Goal: Information Seeking & Learning: Learn about a topic

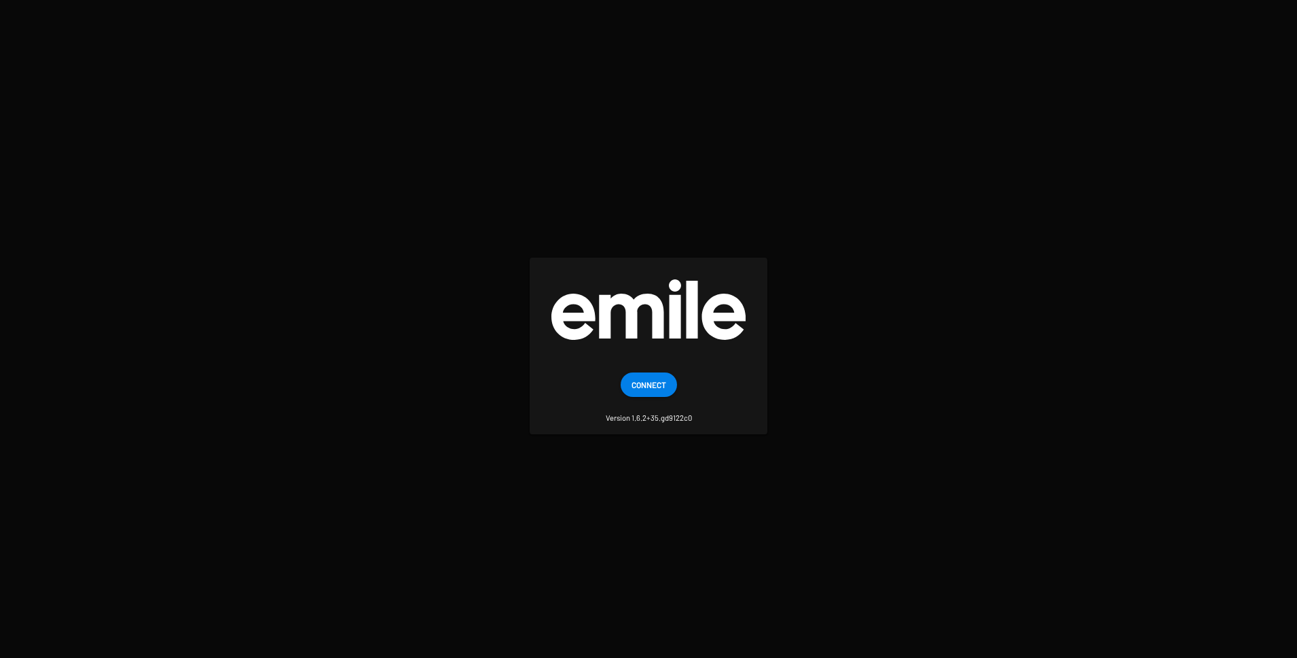
click at [642, 386] on span "Connect" at bounding box center [649, 384] width 35 height 24
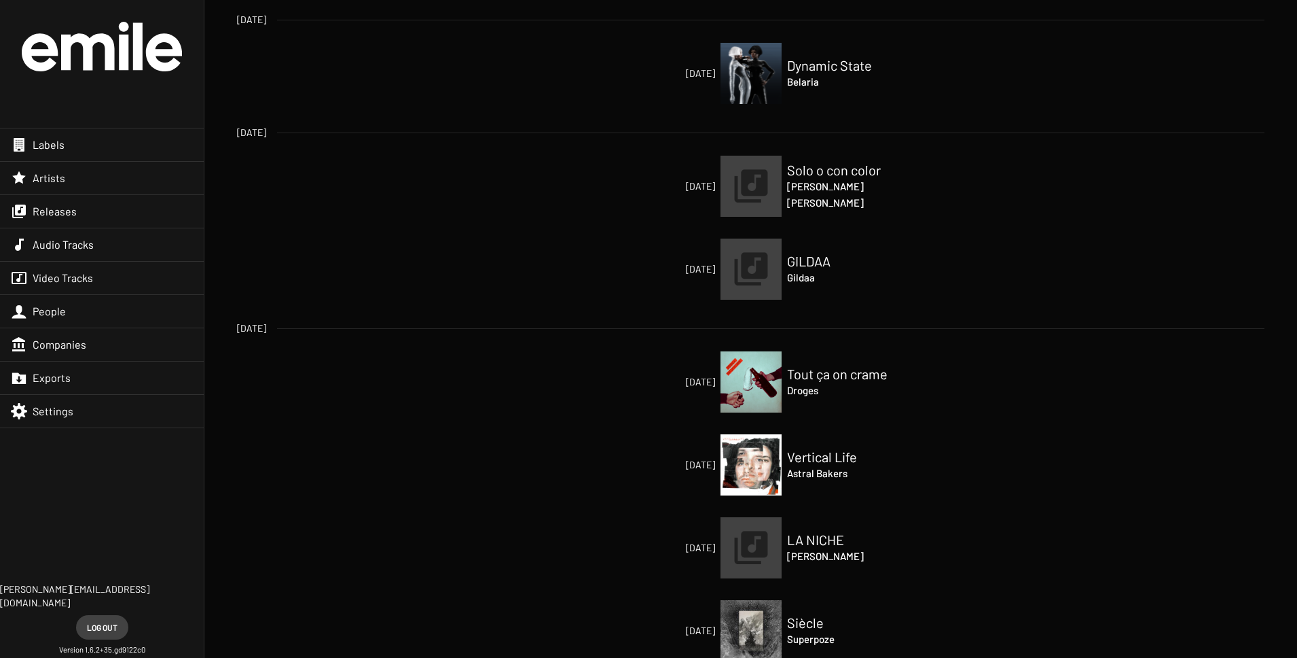
scroll to position [115, 0]
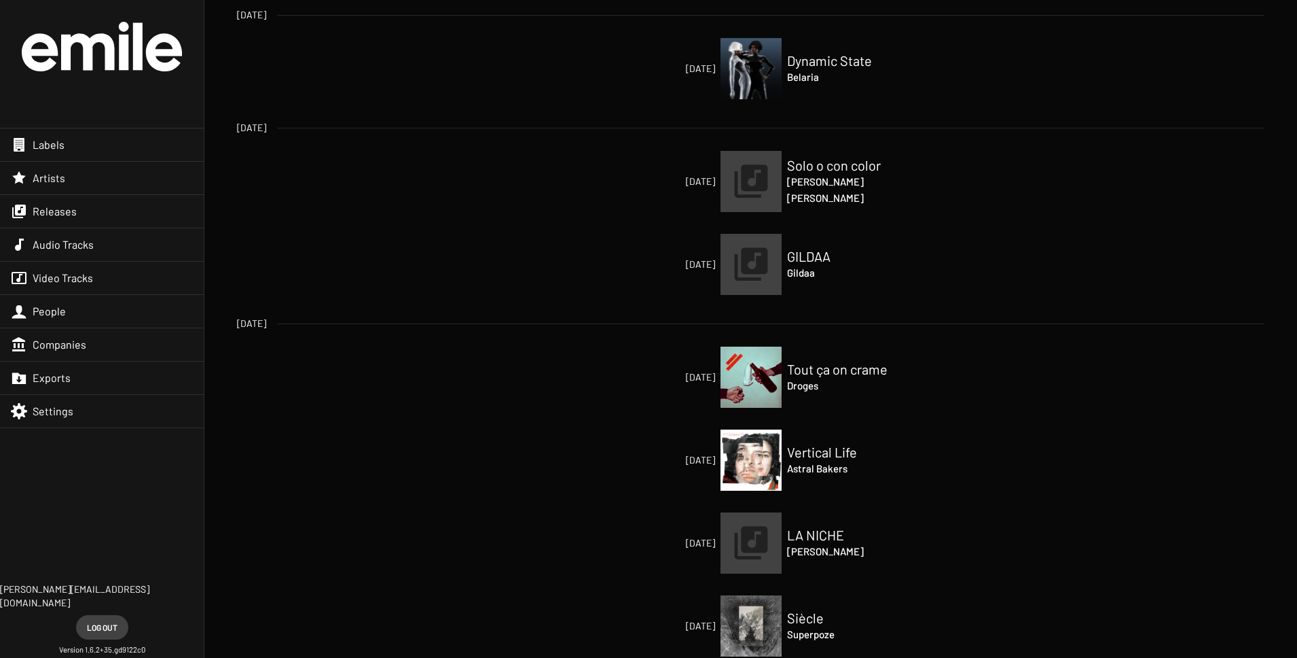
click at [93, 149] on div "Labels" at bounding box center [102, 144] width 204 height 33
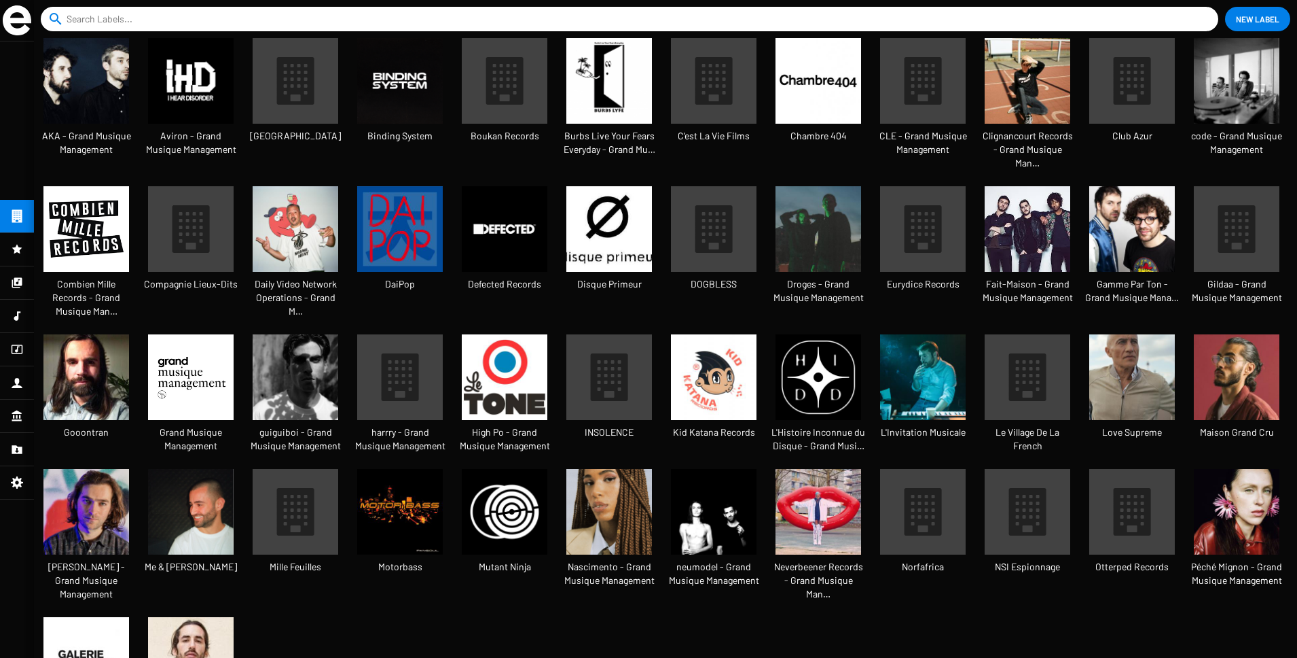
click at [255, 14] on input at bounding box center [633, 19] width 1132 height 24
type input "kid katana"
click at [1198, 12] on button "close" at bounding box center [1205, 19] width 14 height 14
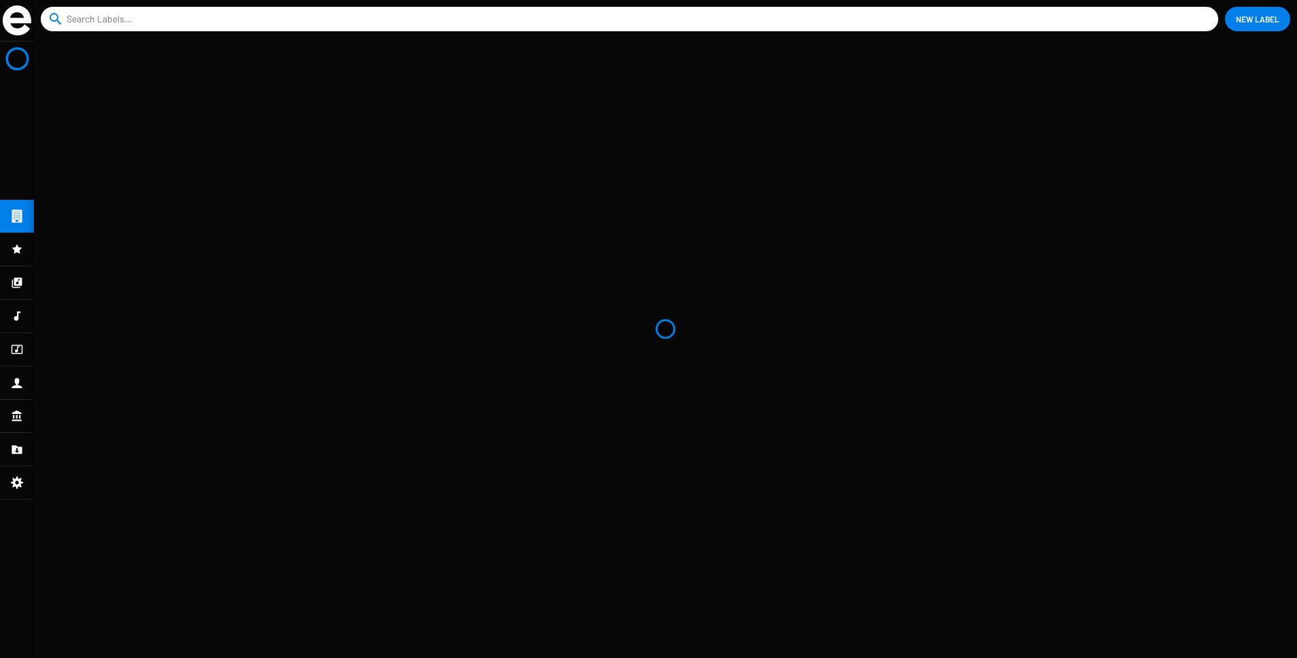
click at [141, 17] on input at bounding box center [633, 19] width 1132 height 24
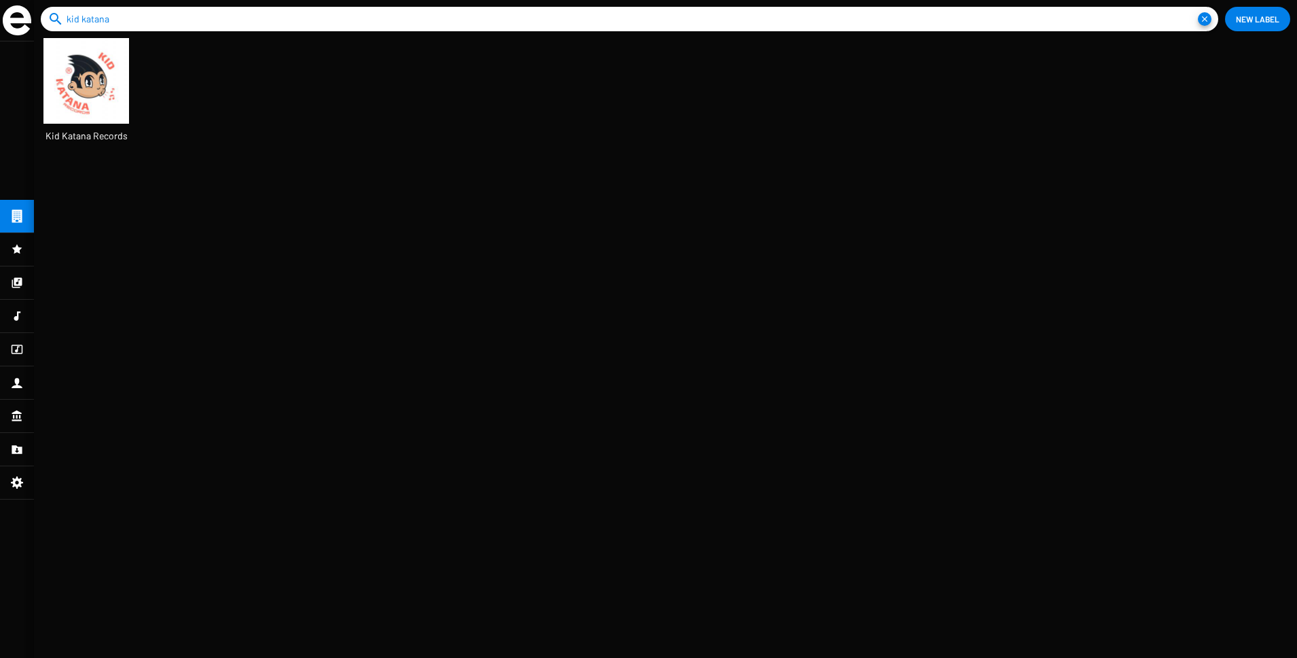
type input "kid katana"
click at [84, 88] on img at bounding box center [86, 81] width 86 height 86
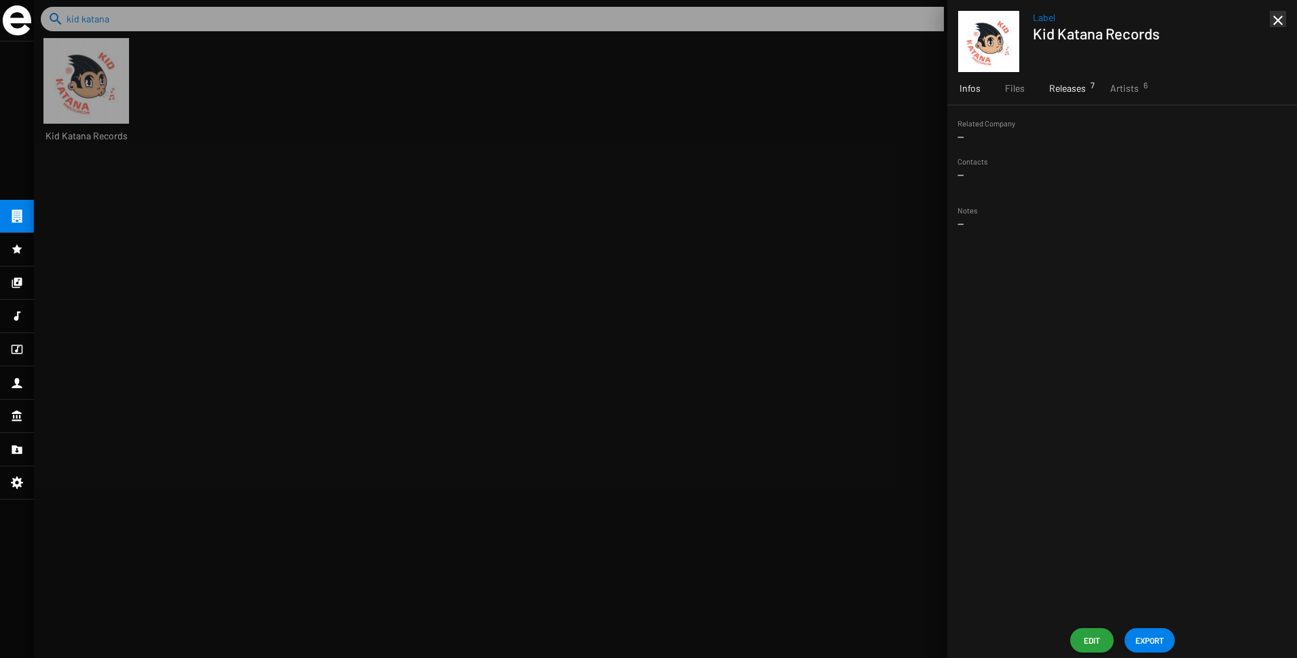
click at [1081, 94] on span "Releases 7" at bounding box center [1067, 89] width 37 height 14
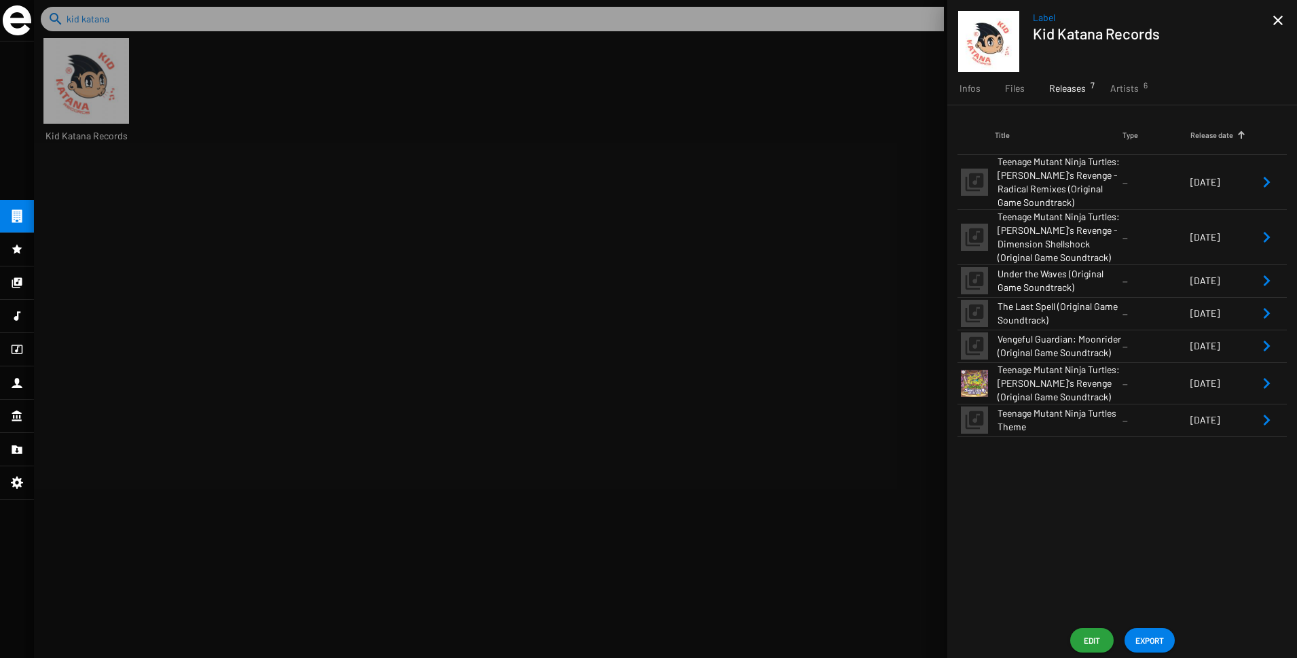
scroll to position [22, 113]
click at [1109, 353] on span "Vengeful Guardian: Moonrider (Original Game Soundtrack)" at bounding box center [1060, 345] width 125 height 27
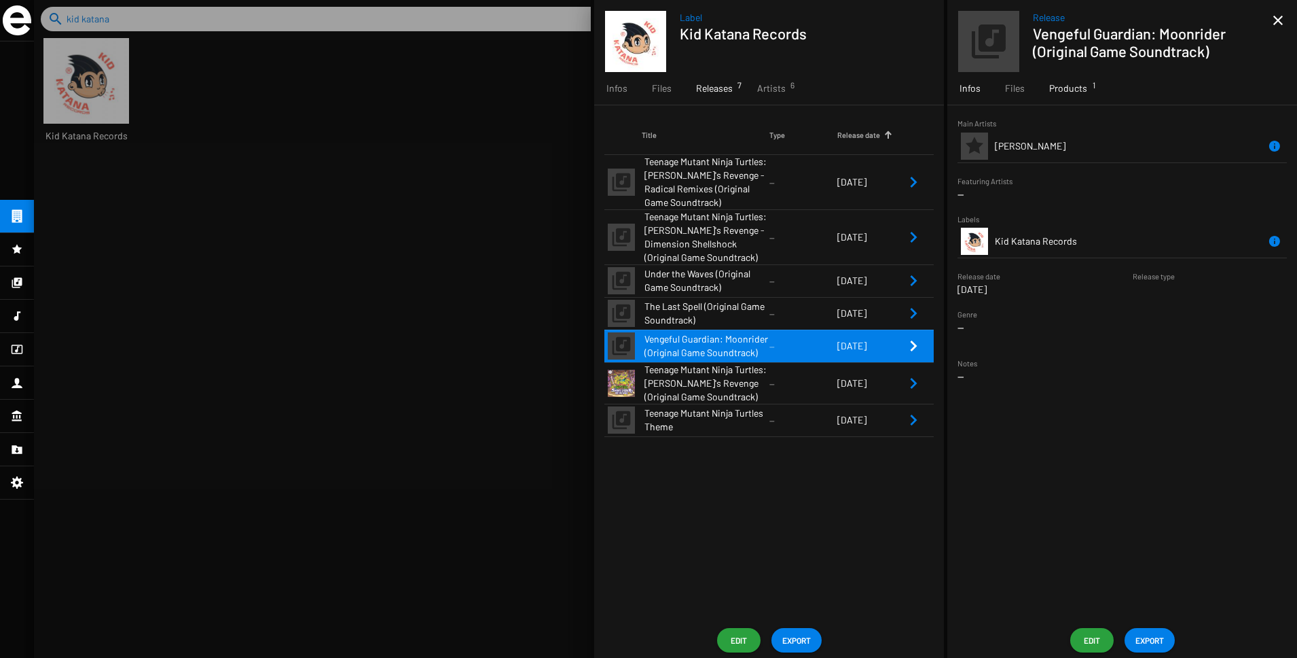
click at [1056, 94] on span "Products 1" at bounding box center [1068, 89] width 38 height 14
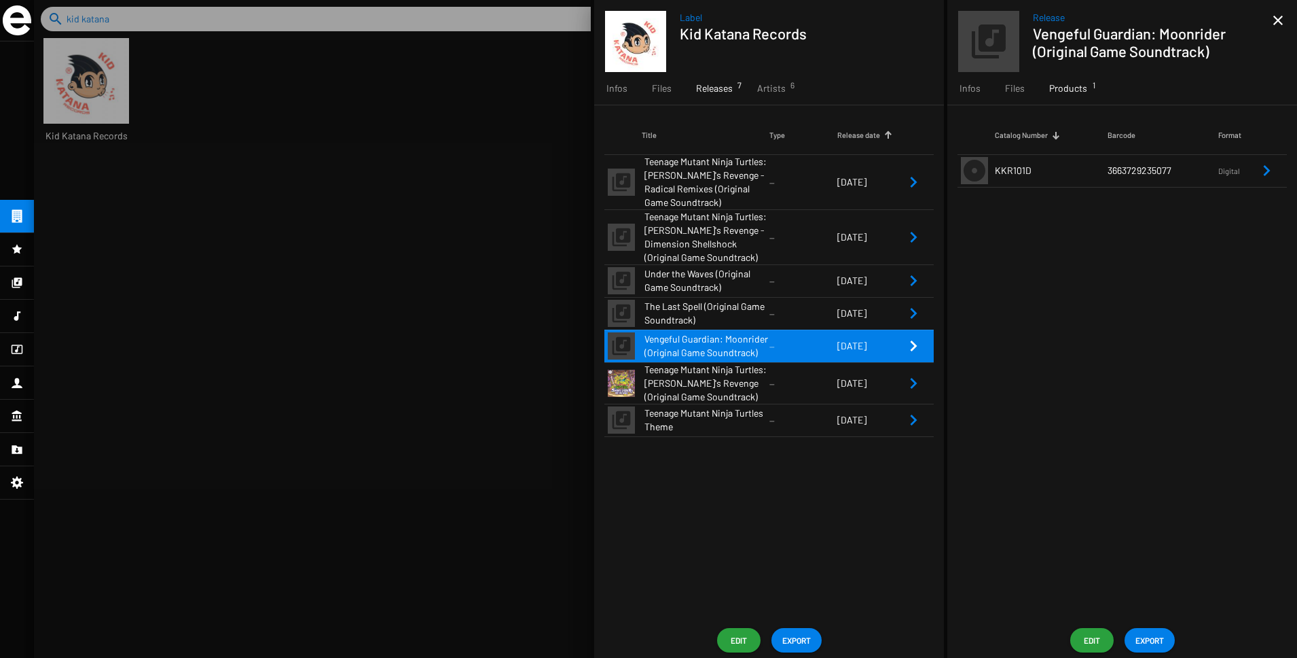
drag, startPoint x: 1172, startPoint y: 169, endPoint x: 1107, endPoint y: 171, distance: 65.2
click at [1108, 171] on td "3663729235077" at bounding box center [1163, 170] width 111 height 33
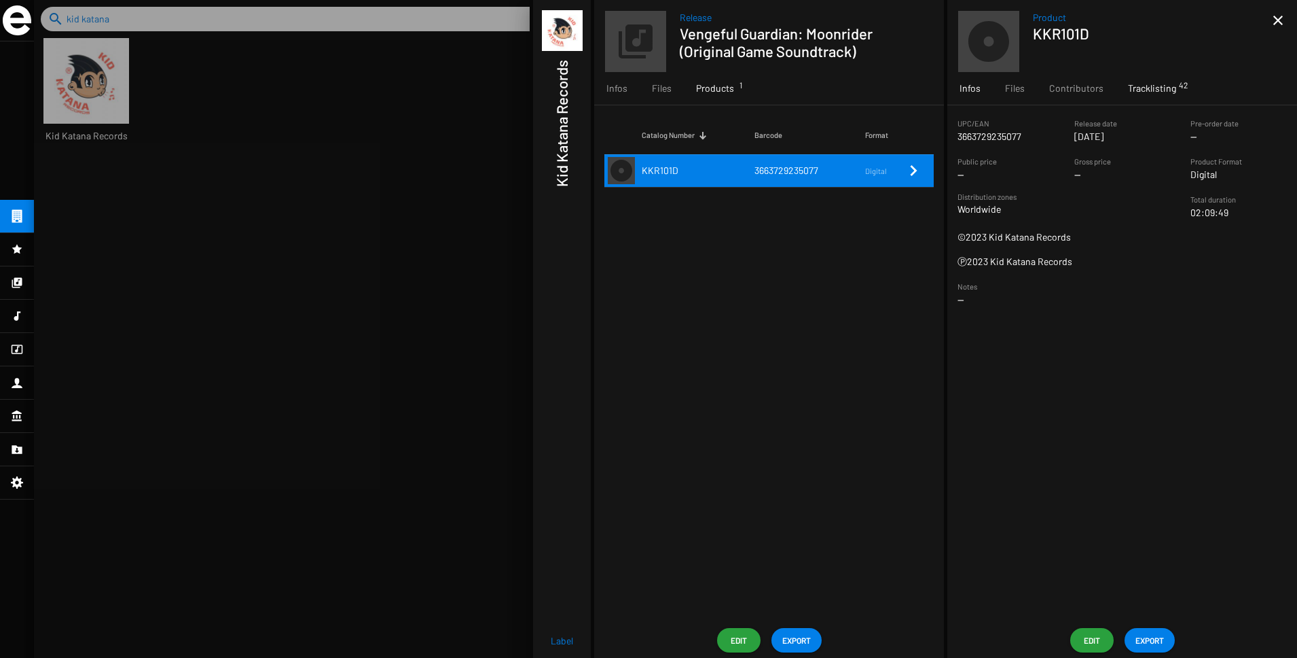
click at [1142, 88] on span "Tracklisting 42" at bounding box center [1152, 89] width 48 height 14
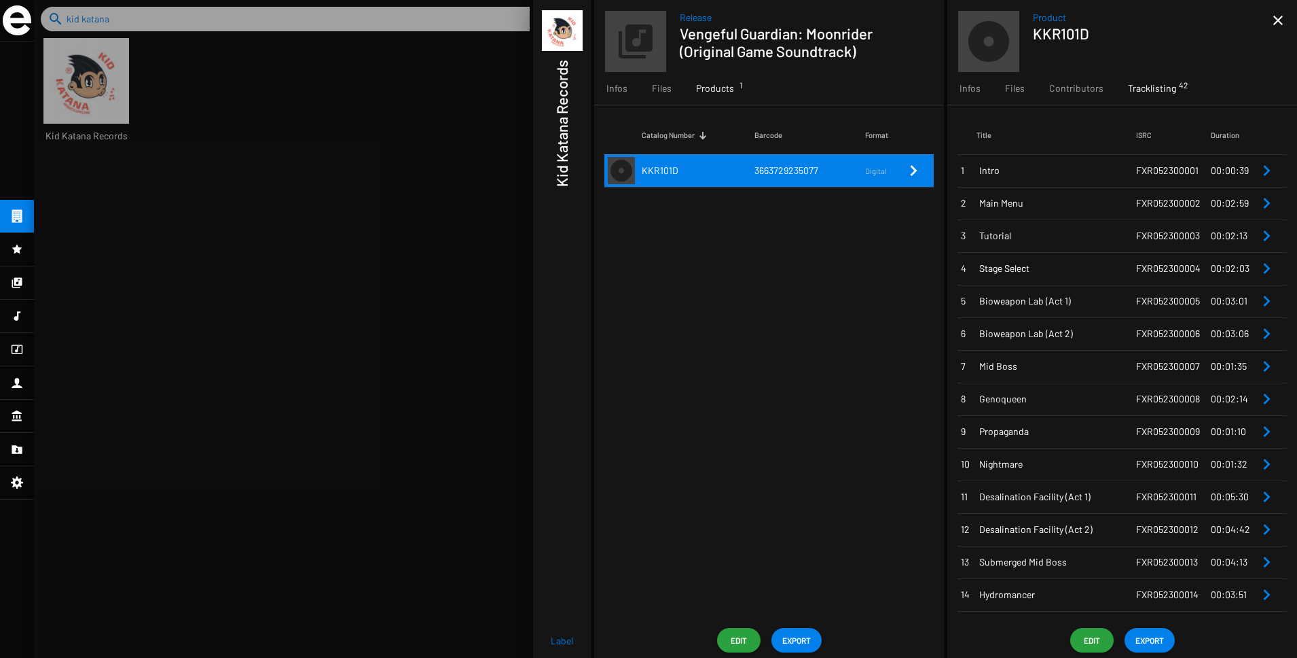
click at [1082, 184] on td "Intro" at bounding box center [1057, 170] width 160 height 33
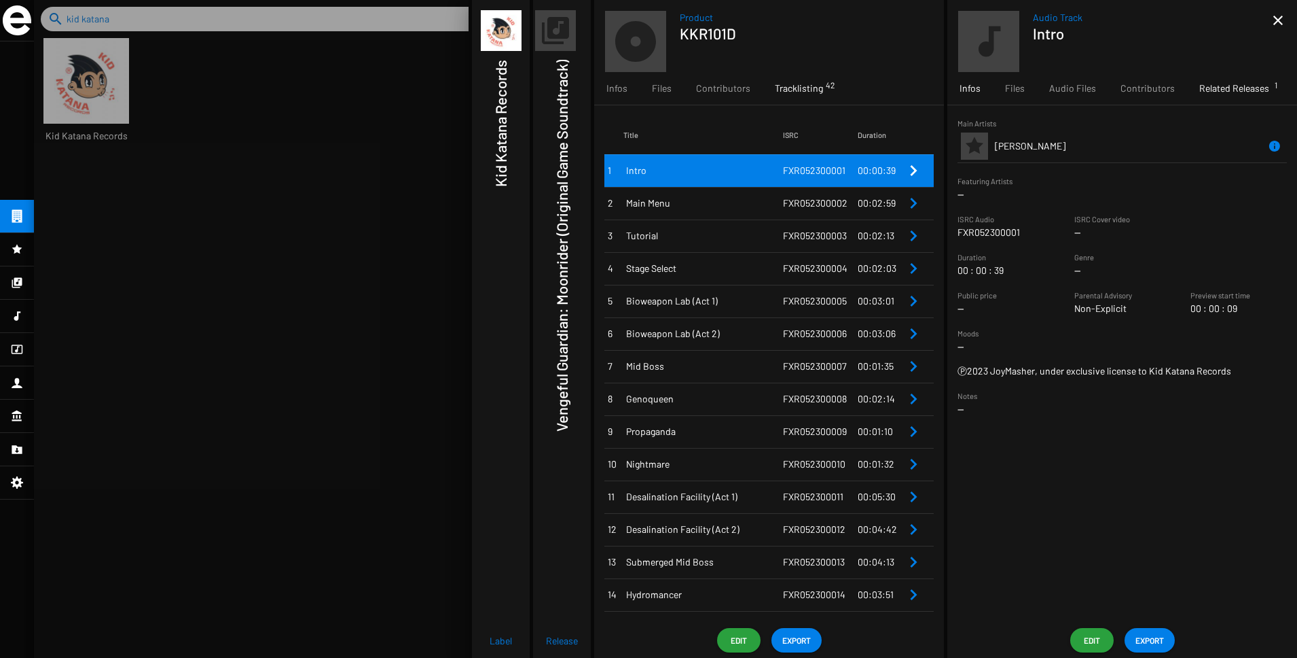
click at [1250, 90] on span "Related Releases 1" at bounding box center [1235, 89] width 70 height 14
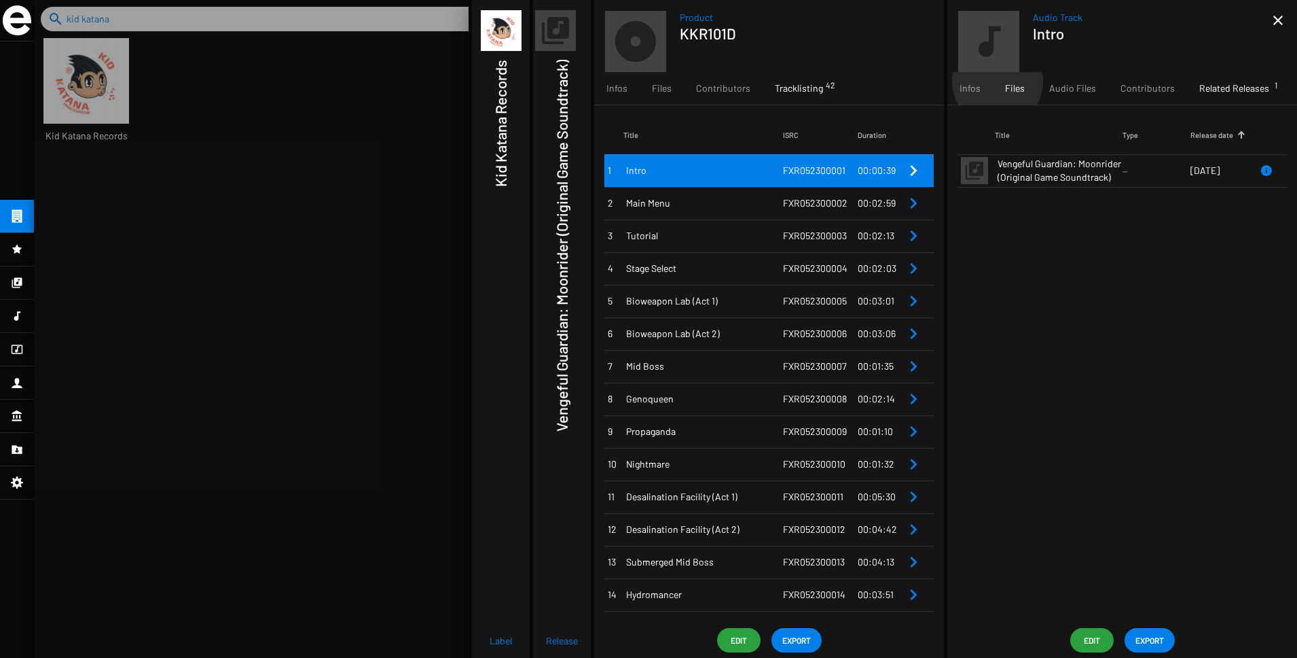
click at [997, 82] on div "Files" at bounding box center [1015, 88] width 44 height 33
click at [1073, 86] on span "Audio Files" at bounding box center [1072, 89] width 47 height 14
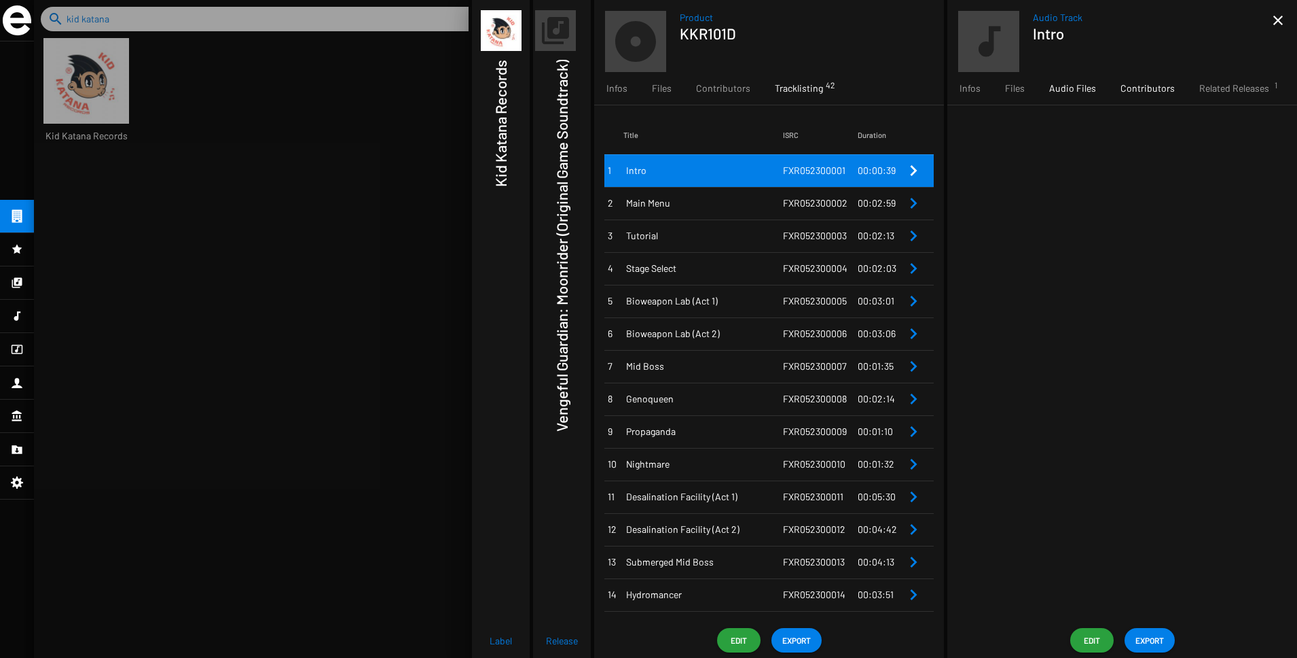
click at [1135, 88] on span "Contributors" at bounding box center [1148, 89] width 54 height 14
click at [977, 92] on span "Infos" at bounding box center [970, 89] width 21 height 14
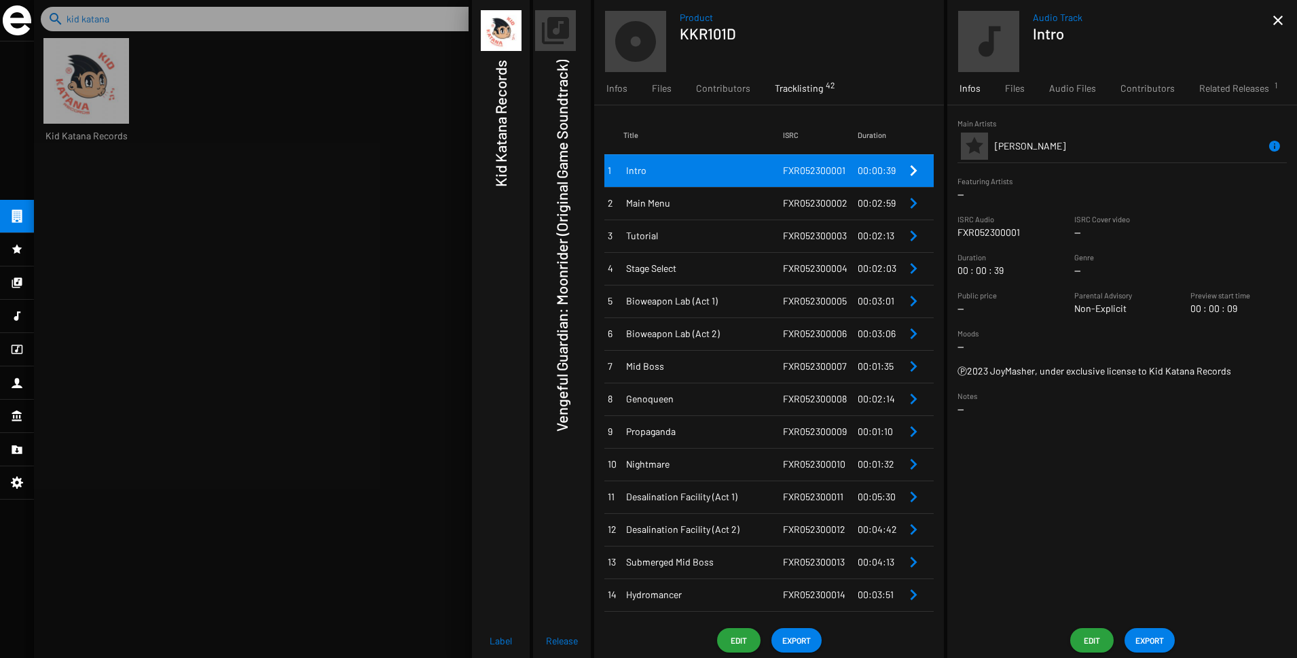
scroll to position [22, 113]
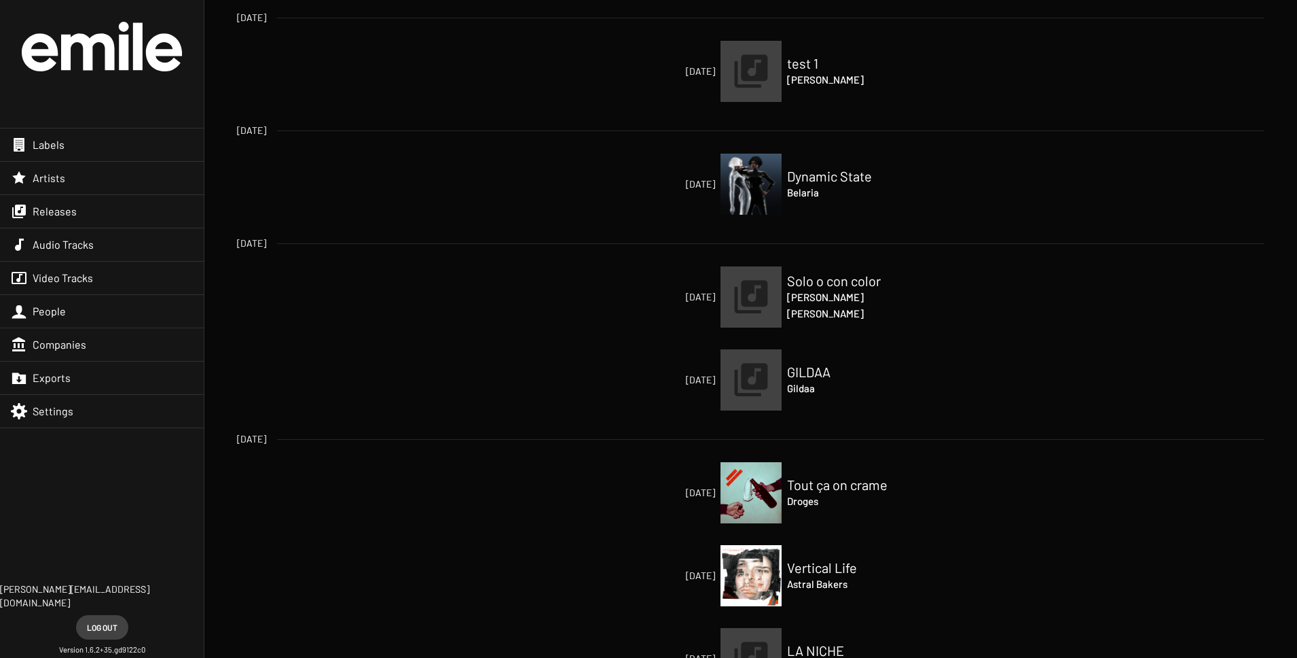
click at [111, 602] on span "[PERSON_NAME][EMAIL_ADDRESS][DOMAIN_NAME]" at bounding box center [102, 595] width 204 height 27
click at [98, 628] on span "Log out" at bounding box center [102, 627] width 31 height 24
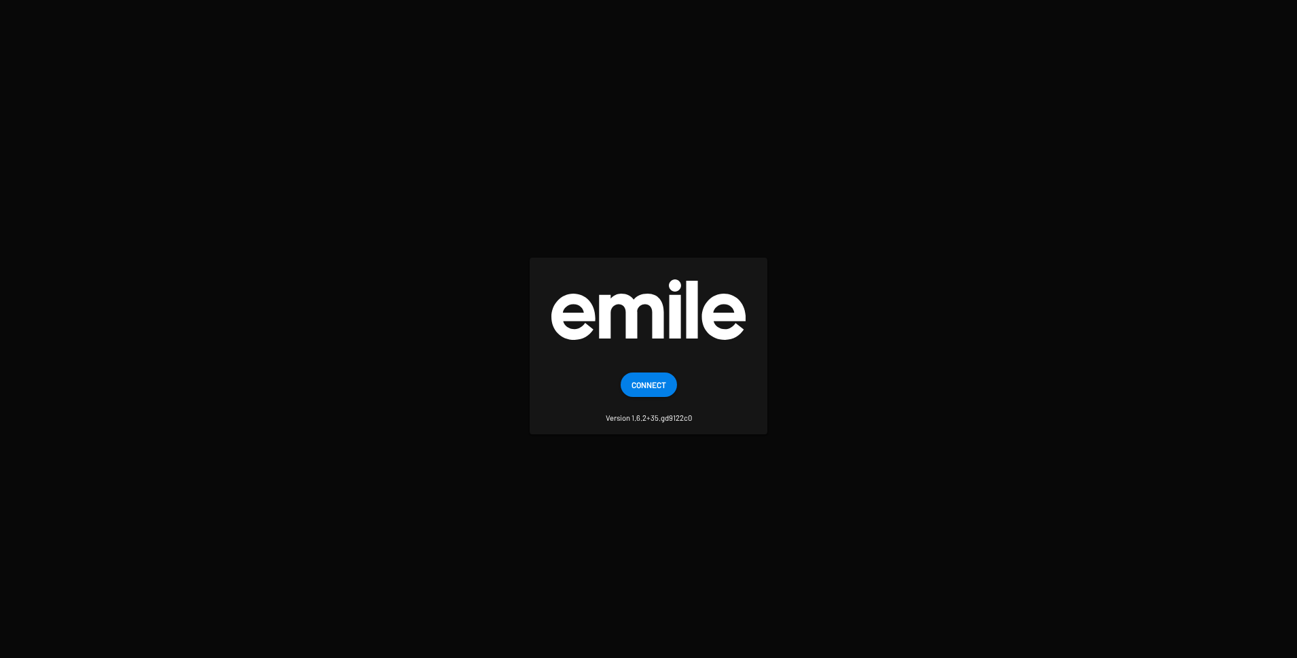
click at [664, 379] on span "Connect" at bounding box center [649, 384] width 35 height 24
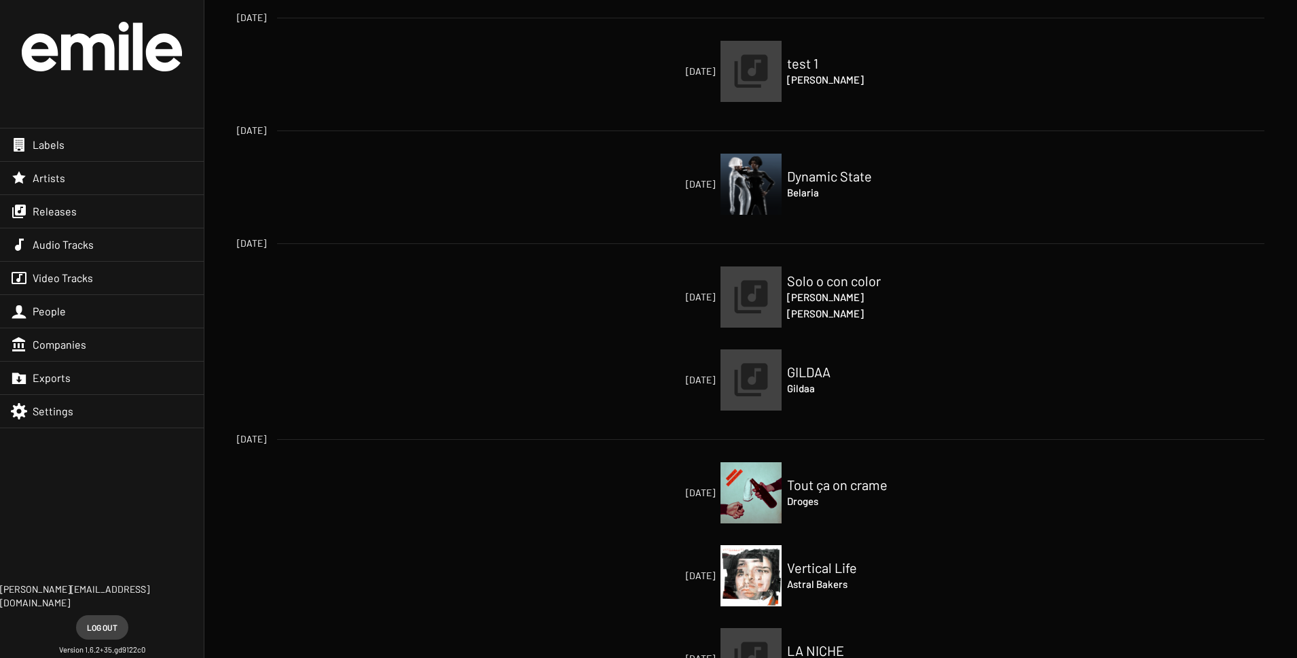
click at [39, 413] on span "Settings" at bounding box center [53, 411] width 41 height 14
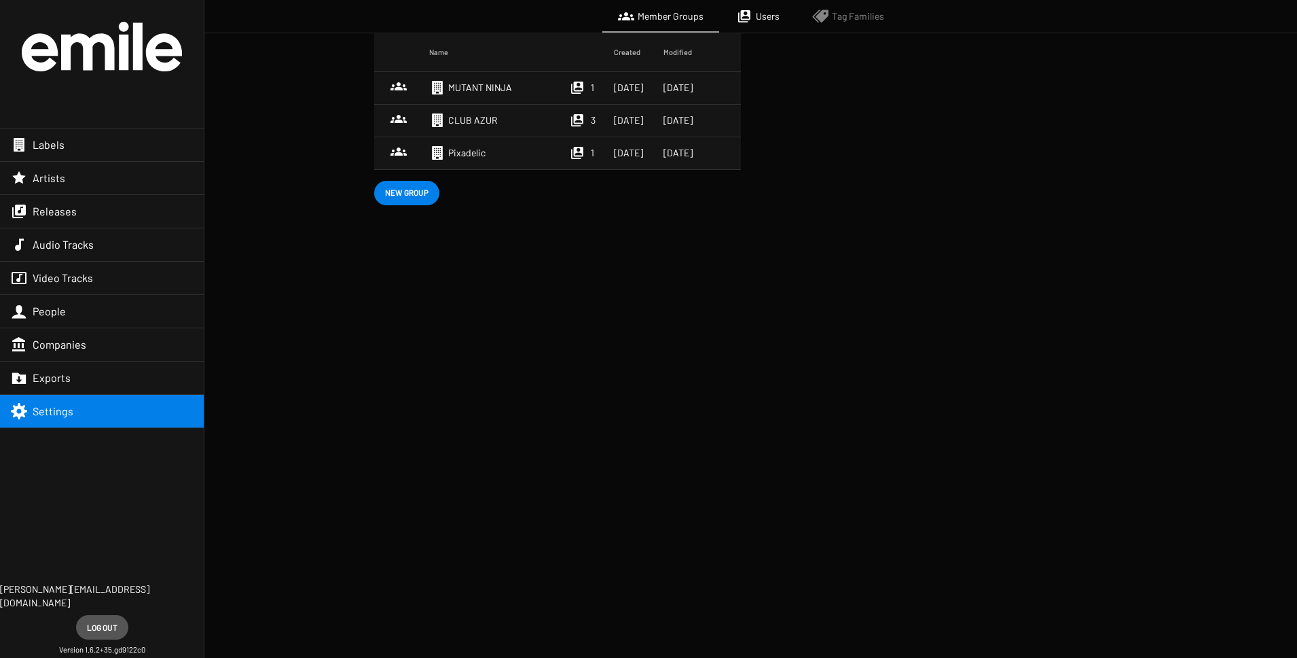
click at [103, 627] on span "Log out" at bounding box center [102, 627] width 31 height 24
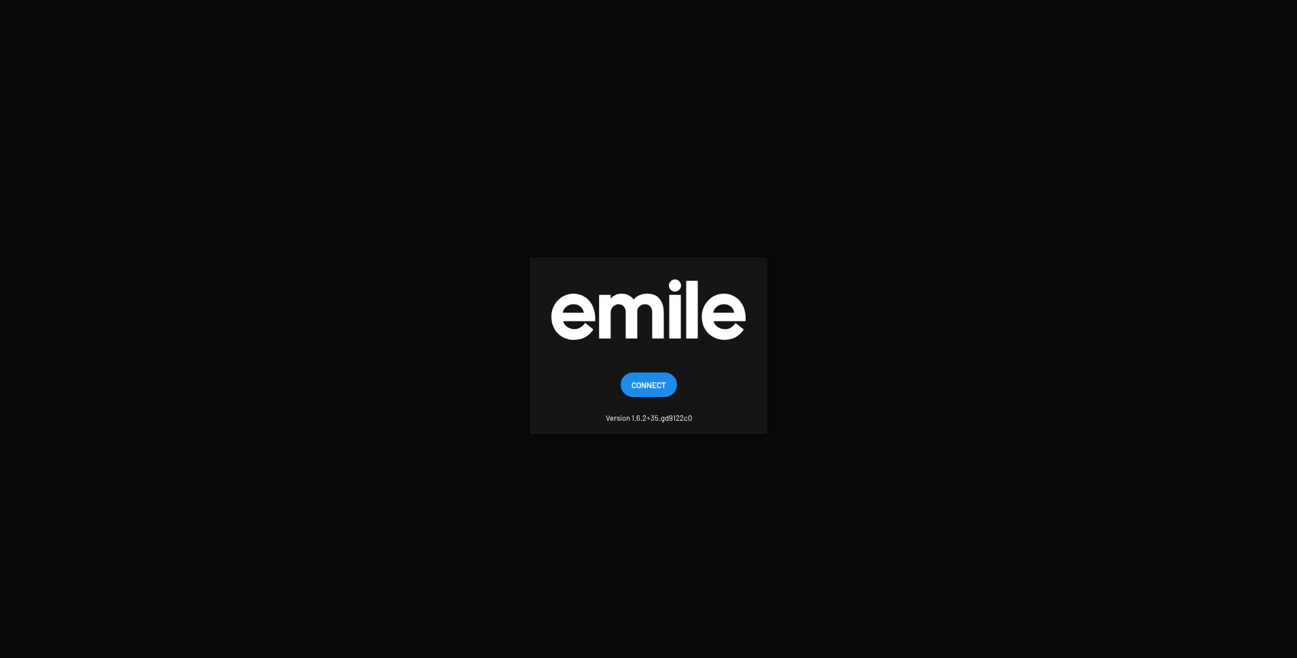
click at [645, 381] on span "Connect" at bounding box center [649, 384] width 35 height 24
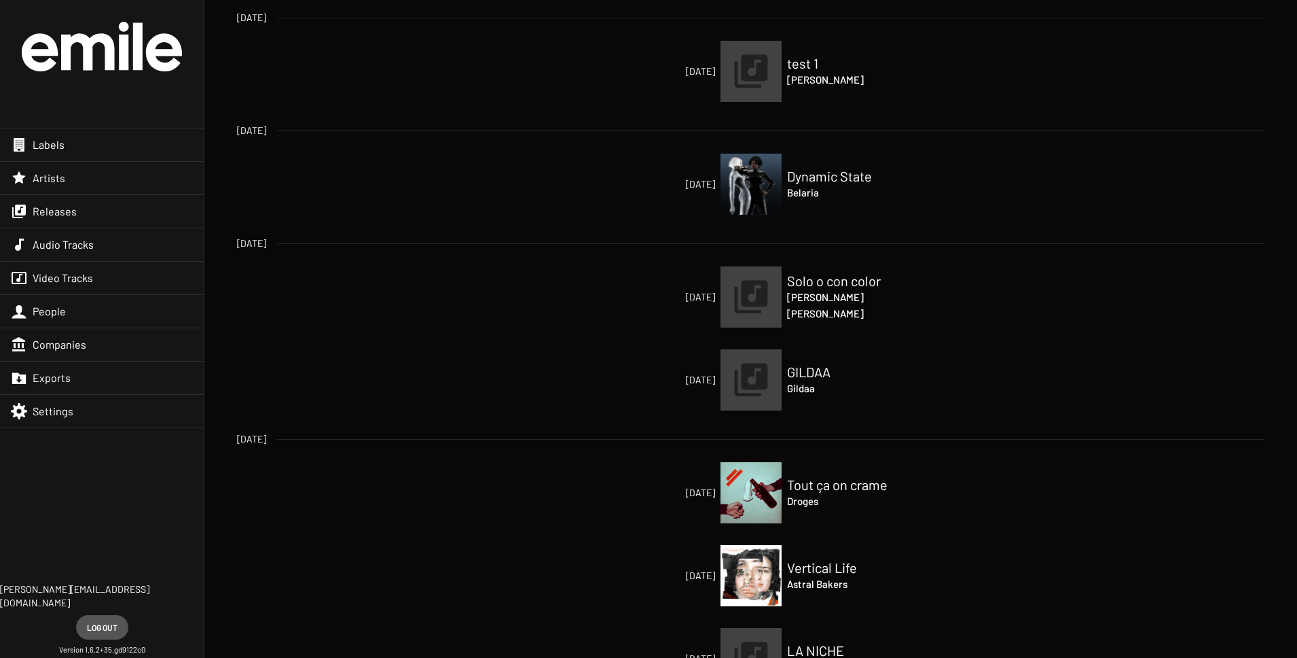
click at [95, 620] on span "Log out" at bounding box center [102, 627] width 31 height 24
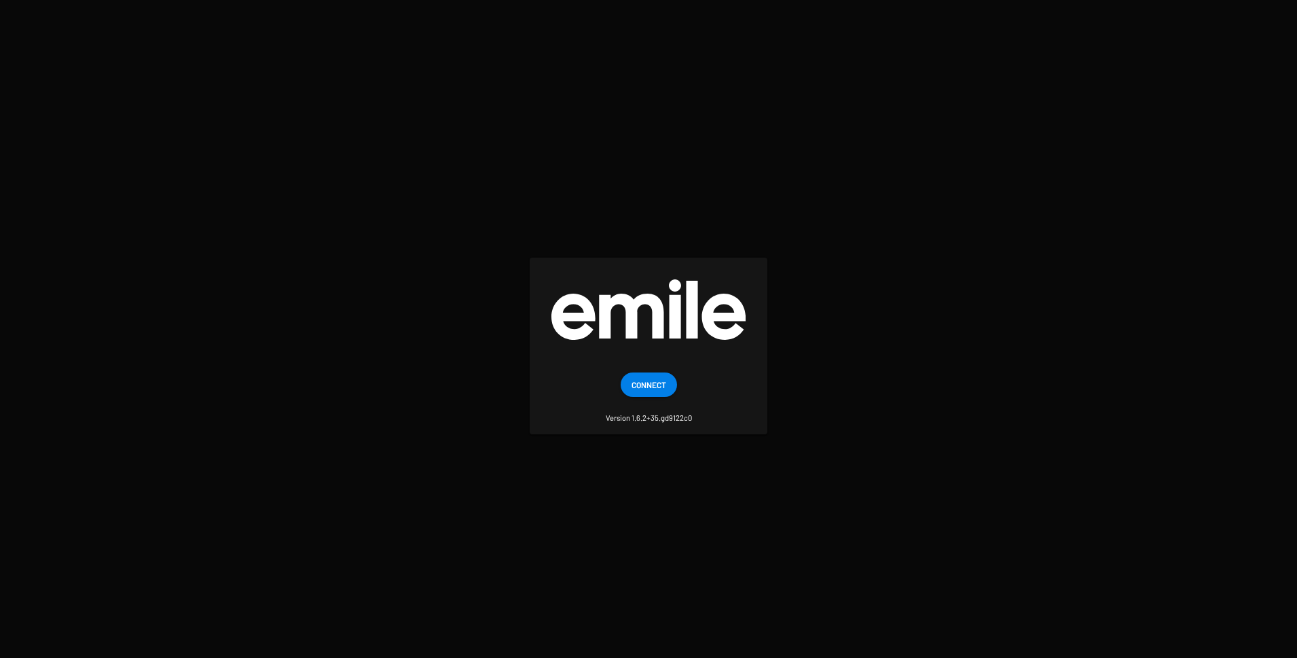
click at [646, 377] on span "Connect" at bounding box center [649, 384] width 35 height 24
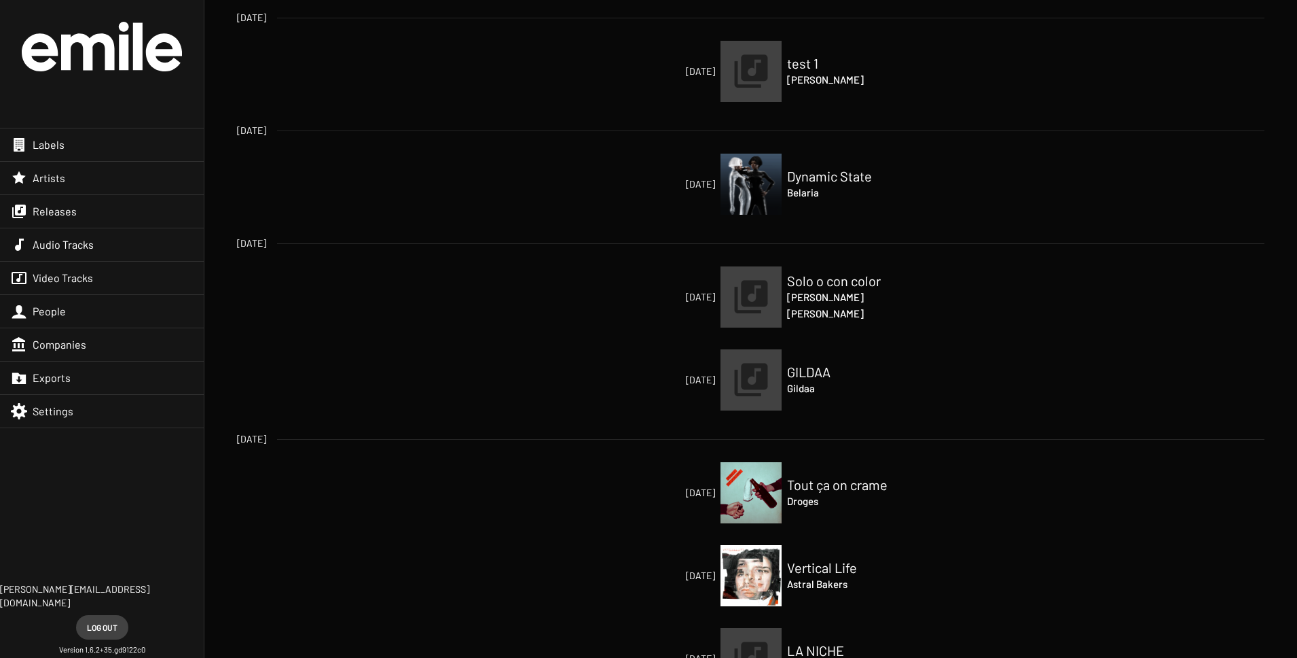
click at [113, 624] on span "Log out" at bounding box center [102, 627] width 31 height 24
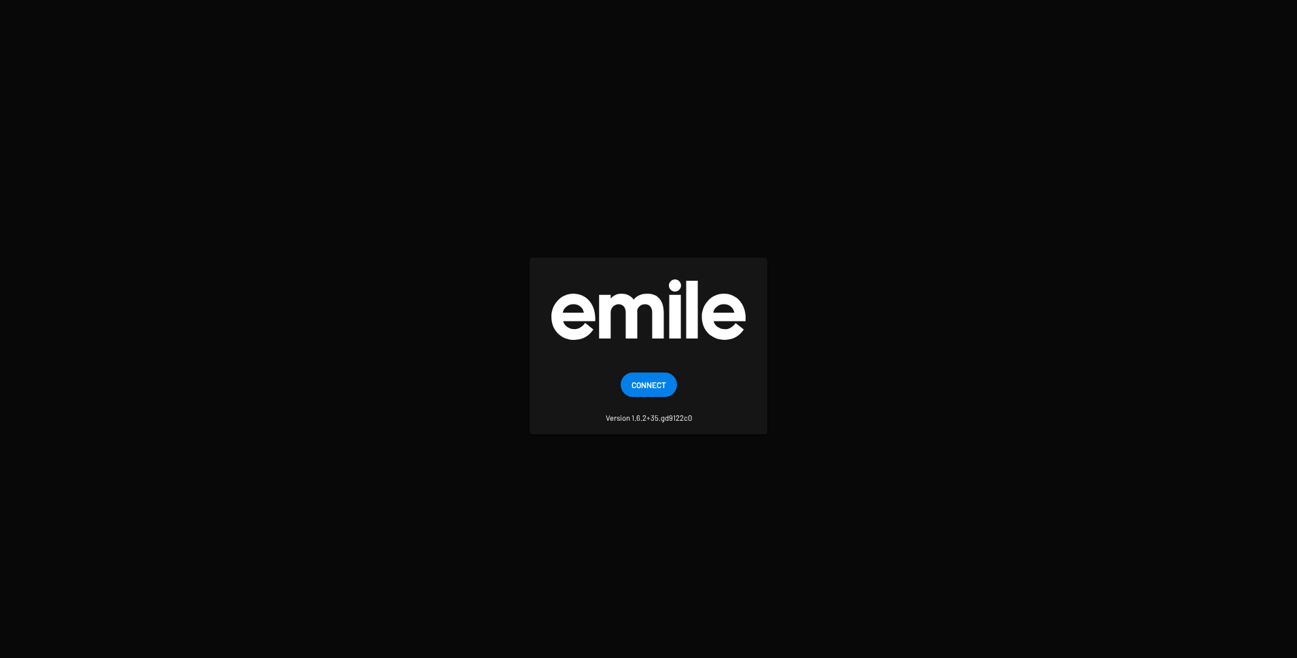
click at [652, 388] on span "Connect" at bounding box center [649, 384] width 35 height 24
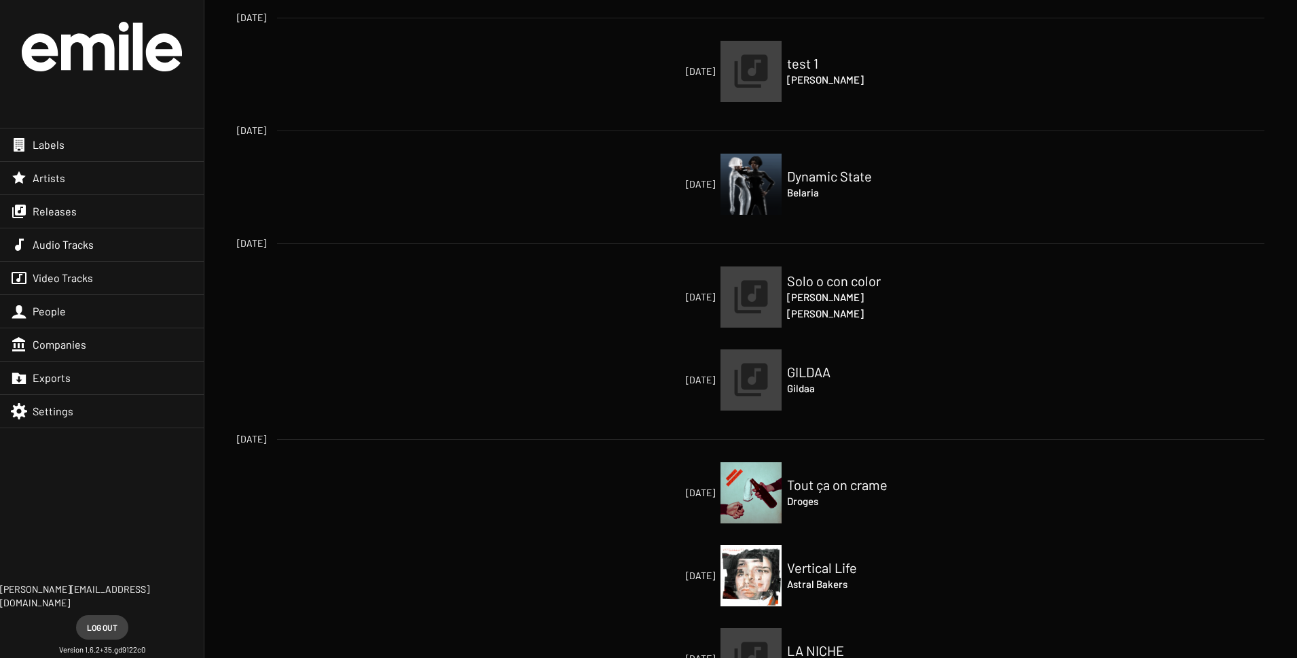
click at [77, 141] on div "Labels" at bounding box center [102, 144] width 204 height 33
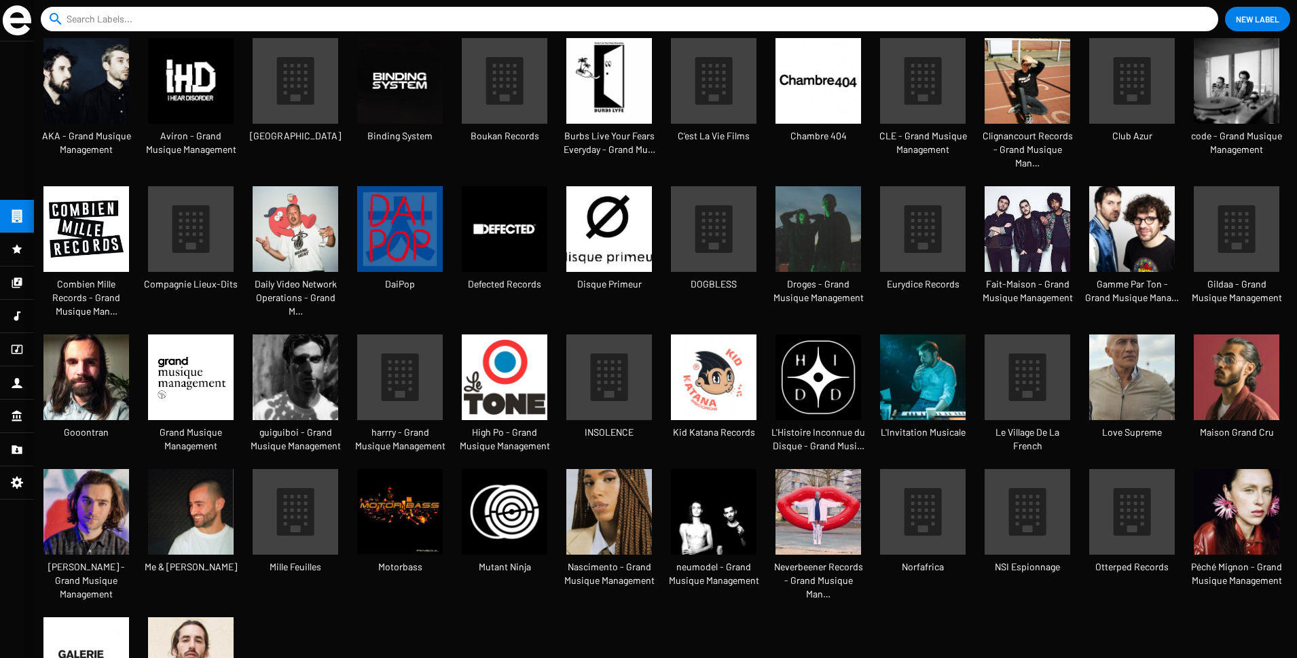
click at [375, 20] on input at bounding box center [633, 19] width 1132 height 24
click at [720, 342] on img at bounding box center [714, 377] width 86 height 86
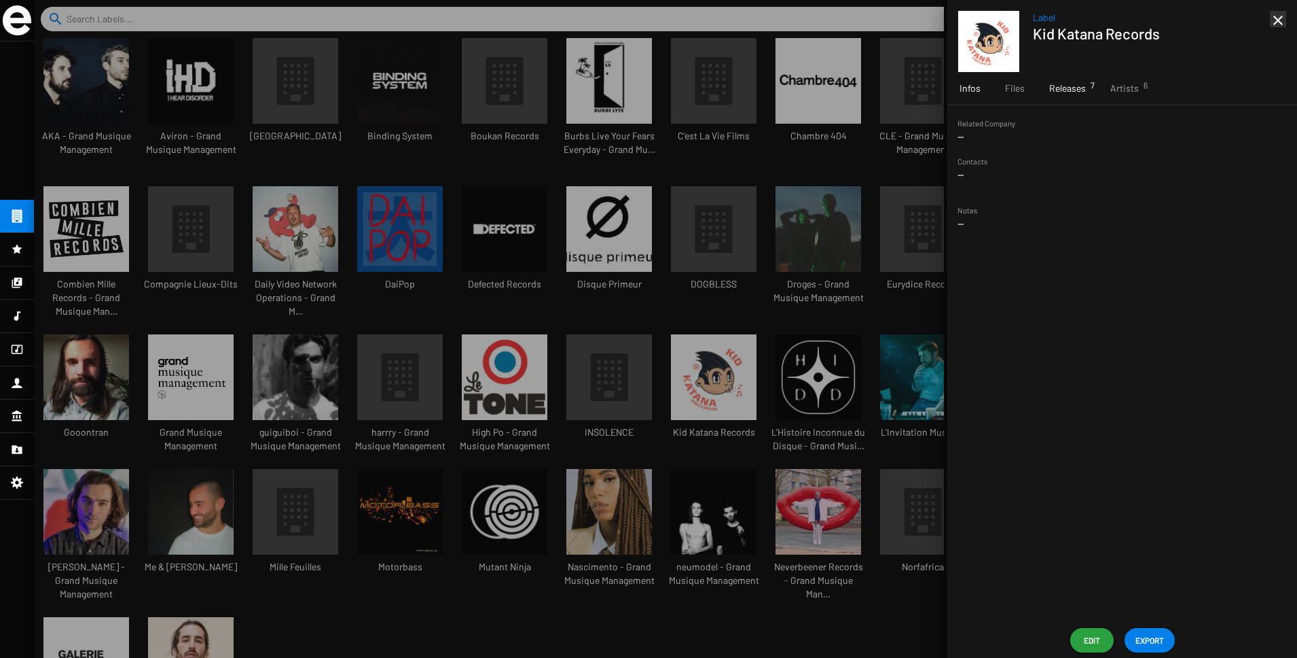
click at [1079, 86] on span "Releases 7" at bounding box center [1067, 89] width 37 height 14
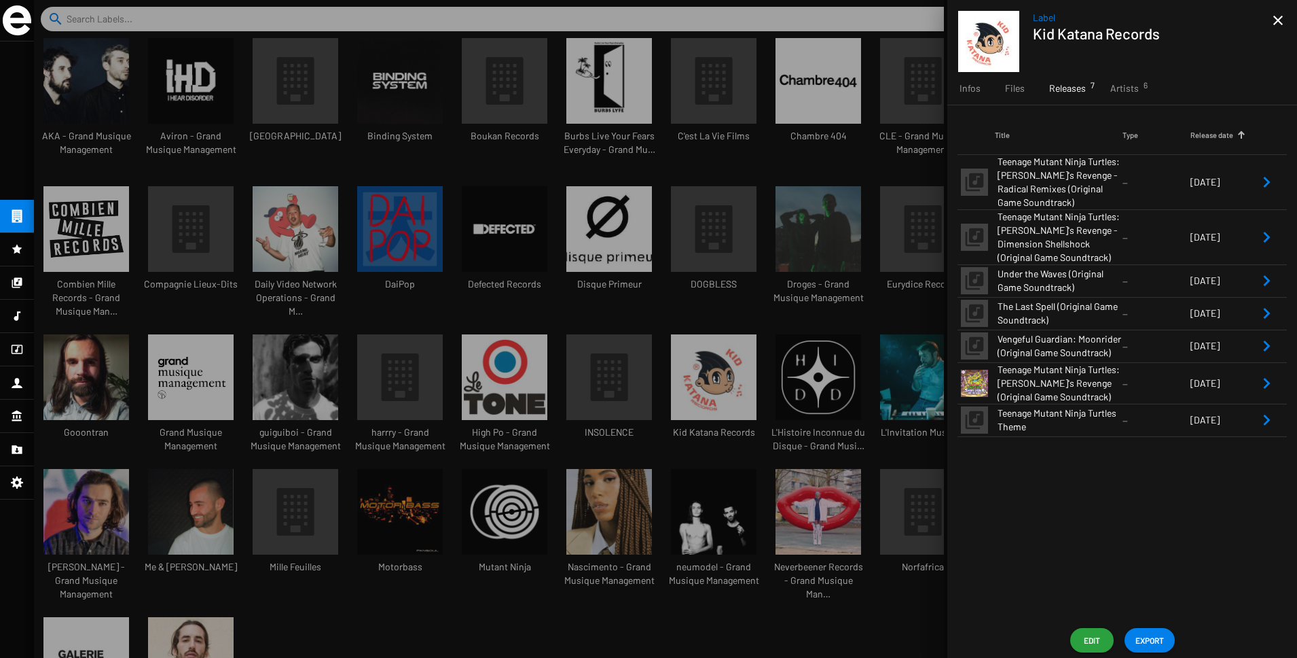
click at [1104, 312] on span "The Last Spell (Original Game Soundtrack)" at bounding box center [1060, 313] width 125 height 27
